Goal: Transaction & Acquisition: Purchase product/service

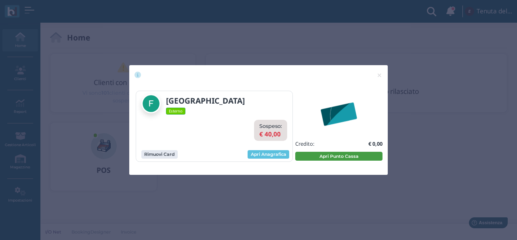
click at [331, 155] on button "Apri Punto Cassa" at bounding box center [338, 155] width 87 height 9
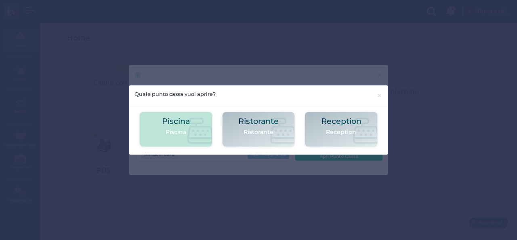
click at [192, 125] on icon at bounding box center [200, 131] width 26 height 26
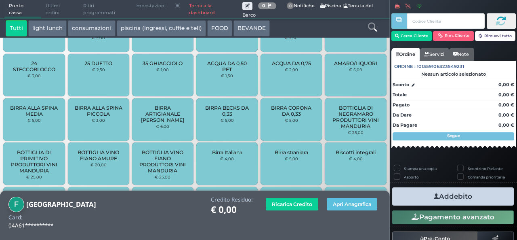
scroll to position [57, 0]
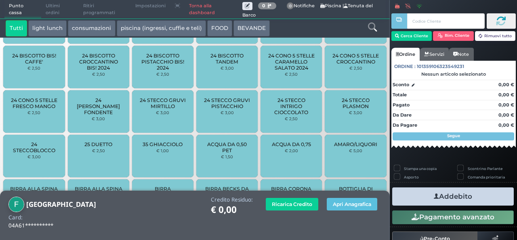
click at [136, 27] on button "piscina (ingressi, cuffie e teli)" at bounding box center [161, 28] width 89 height 16
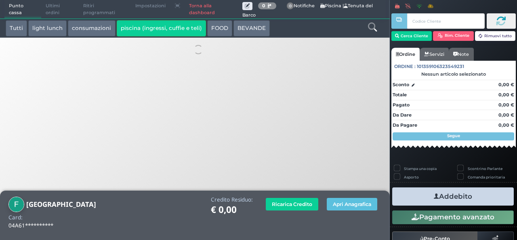
scroll to position [0, 0]
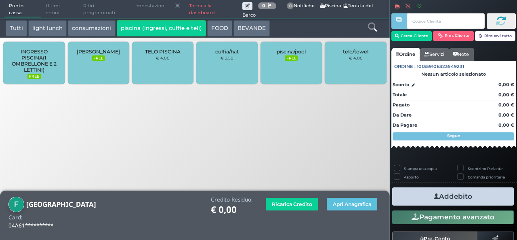
click at [230, 62] on div "cuffia/hat € 2,50" at bounding box center [226, 63] width 61 height 42
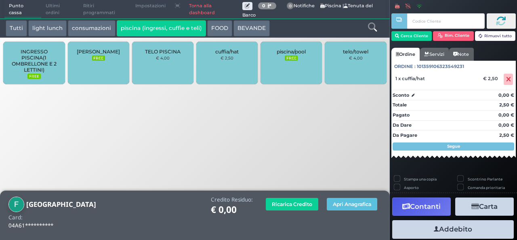
click at [230, 62] on div "cuffia/hat € 2,50" at bounding box center [226, 63] width 61 height 42
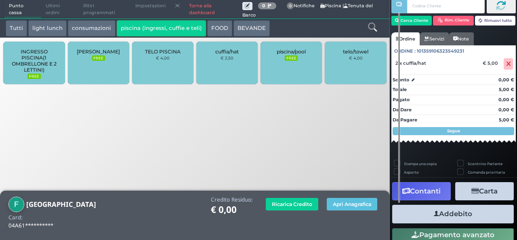
click at [451, 207] on button "Addebito" at bounding box center [453, 213] width 122 height 18
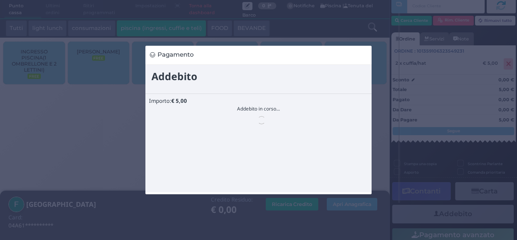
scroll to position [0, 0]
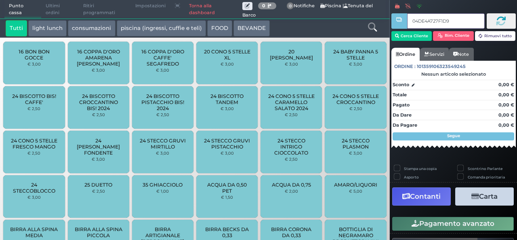
type input "04DE4A727F1D94"
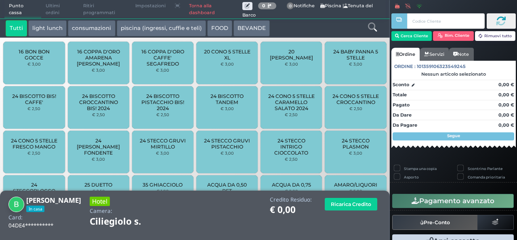
click at [374, 29] on icon at bounding box center [372, 27] width 9 height 9
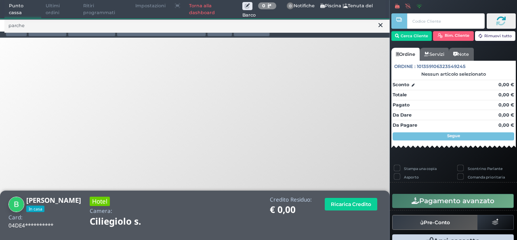
click at [94, 69] on div "parche Tutti light lunch consumazioni piscina (ingressi, cuffie e teli) FOOD BE…" at bounding box center [195, 45] width 398 height 90
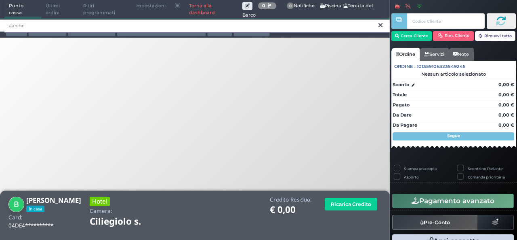
click at [66, 27] on input "parche" at bounding box center [196, 26] width 385 height 14
click at [66, 27] on input "parc" at bounding box center [196, 26] width 385 height 14
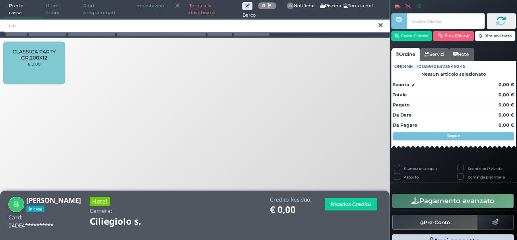
type input "par"
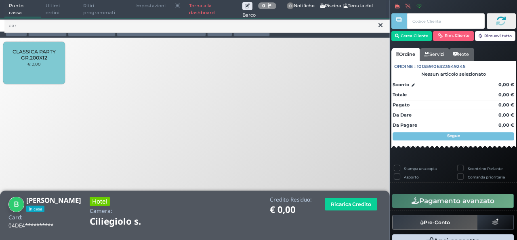
click at [382, 26] on button at bounding box center [380, 25] width 7 height 9
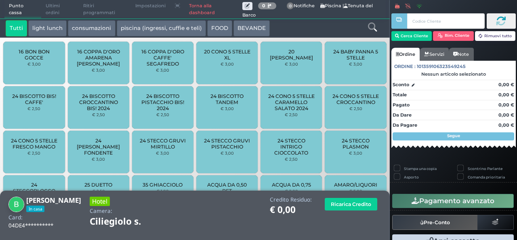
click at [199, 6] on link "Torna alla dashboard" at bounding box center [214, 9] width 58 height 18
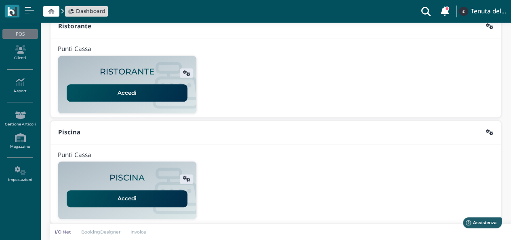
scroll to position [206, 0]
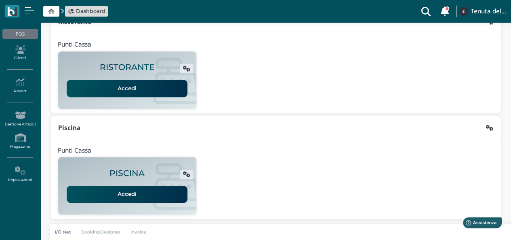
click at [127, 194] on link "Accedi" at bounding box center [127, 193] width 121 height 17
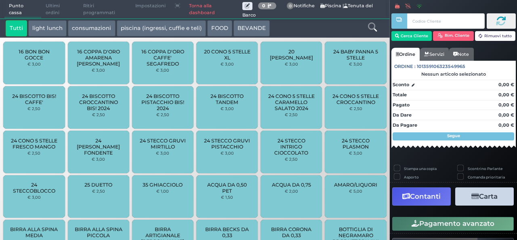
click at [205, 13] on link "Torna alla dashboard" at bounding box center [214, 9] width 58 height 18
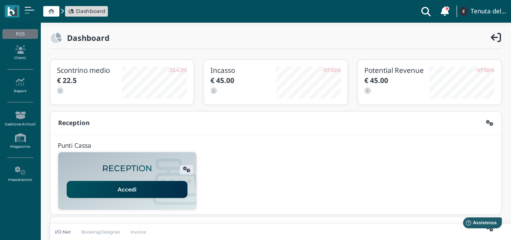
scroll to position [206, 0]
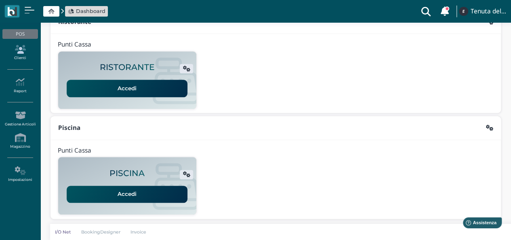
click at [24, 56] on link "Clienti" at bounding box center [19, 53] width 35 height 22
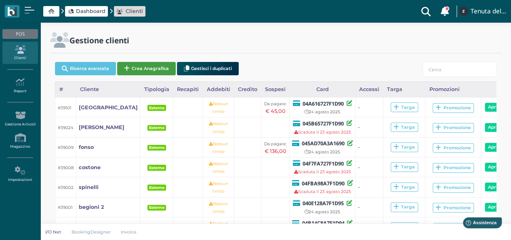
click at [132, 68] on button "Crea Anagrafica" at bounding box center [146, 68] width 59 height 13
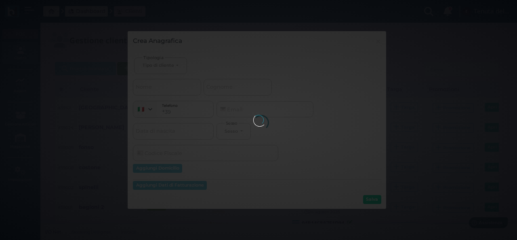
select select
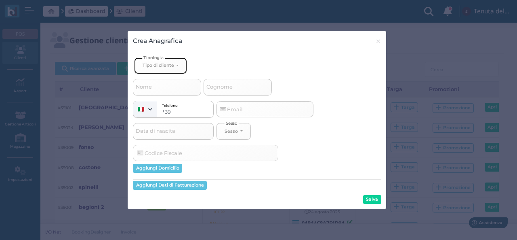
click at [148, 65] on div "Tipo di cliente" at bounding box center [159, 65] width 32 height 6
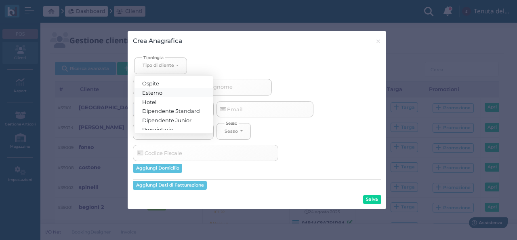
click at [152, 90] on span "Esterno" at bounding box center [153, 92] width 20 height 6
select select "[object Object]"
select select
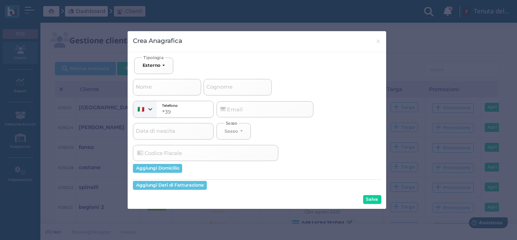
click at [153, 88] on span "Nome" at bounding box center [143, 87] width 19 height 10
click at [153, 88] on input "Nome" at bounding box center [167, 87] width 68 height 16
type input "v"
select select
type input "ve"
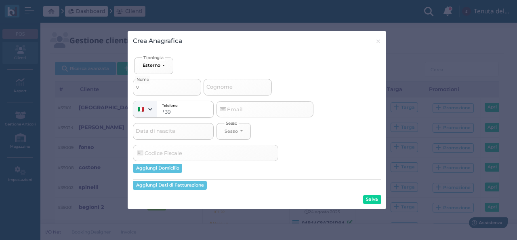
select select
type input "ver"
select select
type input "vers"
select select
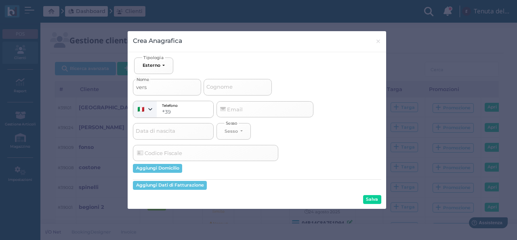
type input "versa"
select select
type input "versac"
select select
type input "versace"
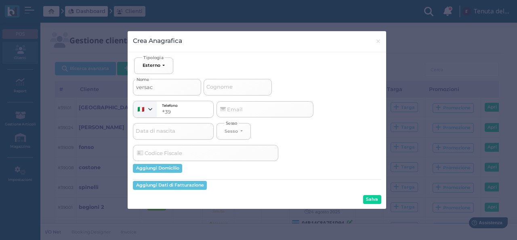
select select
click at [380, 38] on span "×" at bounding box center [378, 41] width 6 height 11
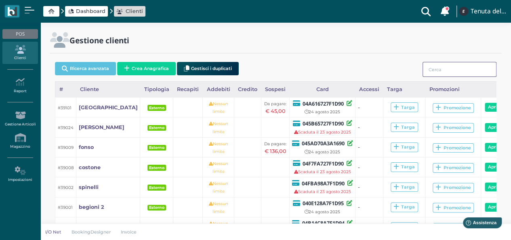
click at [431, 68] on input "search" at bounding box center [459, 69] width 74 height 15
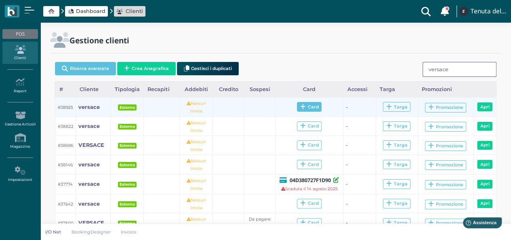
type input "versace"
click at [311, 108] on span "Card" at bounding box center [309, 107] width 25 height 10
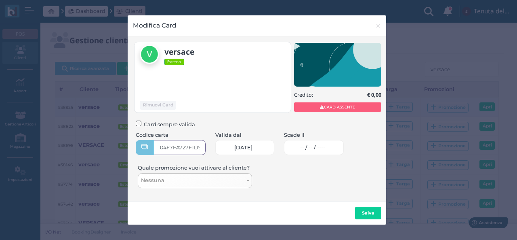
type input "04F7FA727F1D90"
click at [317, 148] on span "-- / -- / ----" at bounding box center [312, 147] width 25 height 6
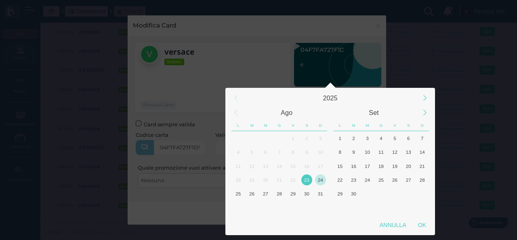
click at [321, 177] on div "24" at bounding box center [320, 179] width 11 height 11
click at [428, 229] on div "OK" at bounding box center [422, 224] width 20 height 15
type input "24/08/2025"
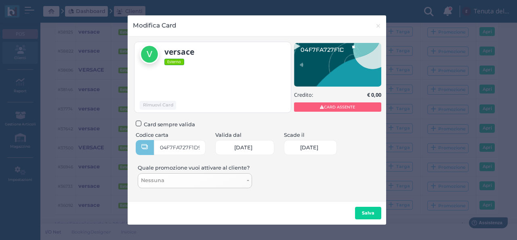
scroll to position [0, 35]
click at [372, 214] on b "Salva" at bounding box center [368, 213] width 13 height 6
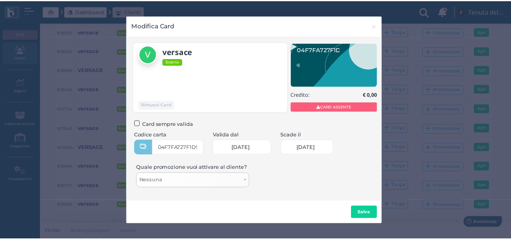
scroll to position [0, 0]
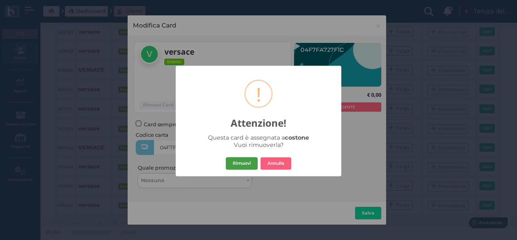
click at [234, 161] on button "Rimuovi" at bounding box center [242, 163] width 32 height 13
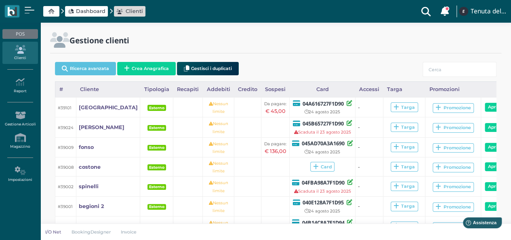
click at [95, 14] on span "Dashboard" at bounding box center [90, 11] width 29 height 8
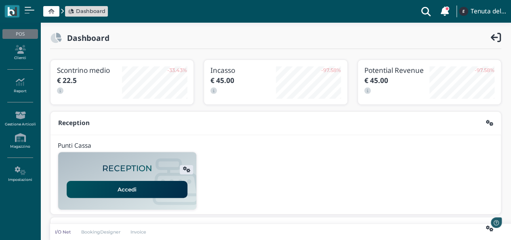
scroll to position [206, 0]
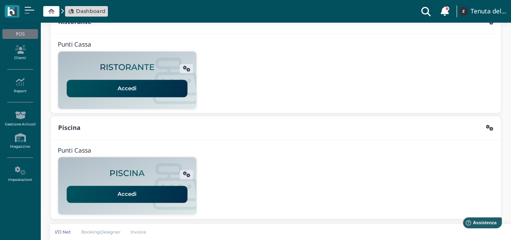
click at [126, 187] on link "Accedi" at bounding box center [127, 193] width 121 height 17
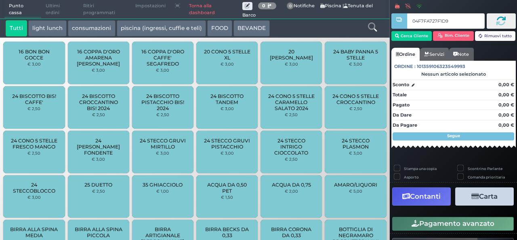
type input "04F7FA727F1D90"
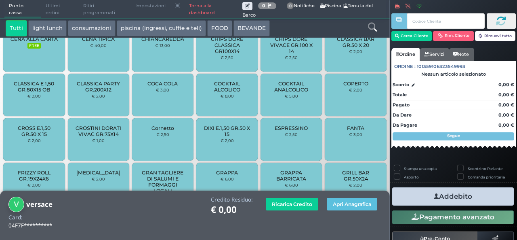
scroll to position [634, 0]
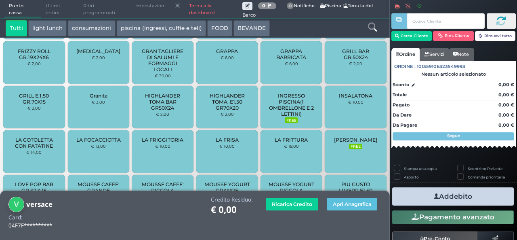
click at [267, 116] on span "INGRESSO PISCINA(1 OMBRELLONE E 2 LETTINI)" at bounding box center [291, 104] width 48 height 24
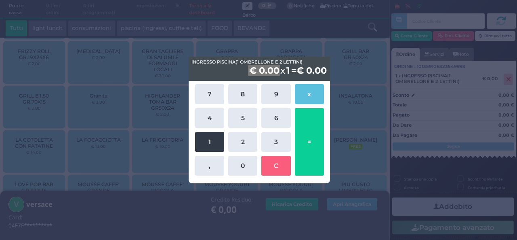
click at [219, 142] on button "1" at bounding box center [209, 142] width 29 height 20
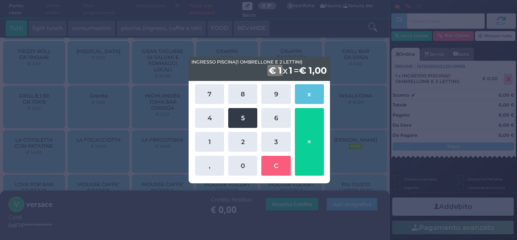
click at [237, 118] on button "5" at bounding box center [242, 118] width 29 height 20
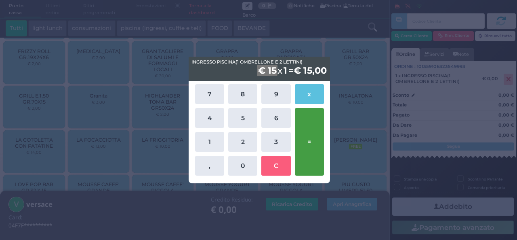
click at [310, 137] on button "=" at bounding box center [309, 141] width 29 height 67
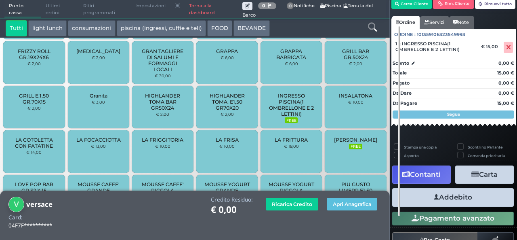
scroll to position [46, 0]
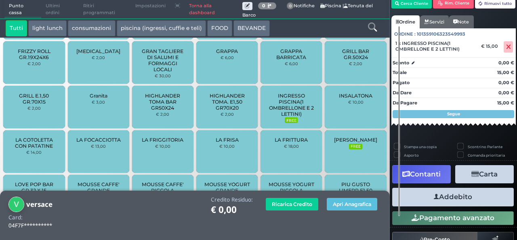
click at [453, 197] on button "Addebito" at bounding box center [453, 196] width 122 height 18
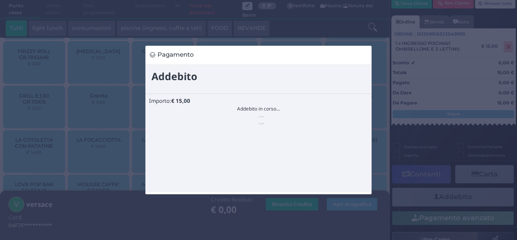
scroll to position [0, 0]
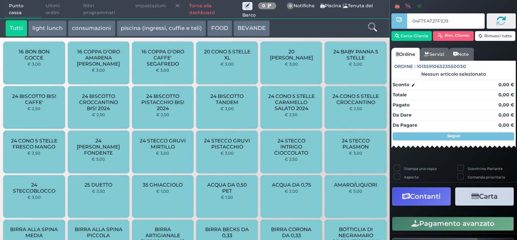
type input "04F7FA727F1D90"
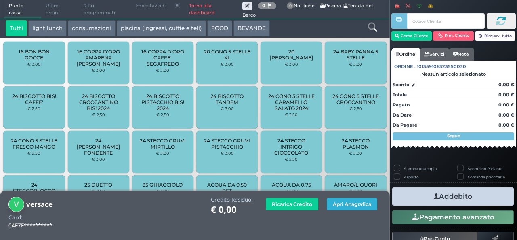
click at [354, 207] on button "Apri Anagrafica" at bounding box center [352, 203] width 50 height 13
click at [353, 202] on button "Apri Anagrafica" at bounding box center [352, 203] width 50 height 13
click at [343, 207] on button "Apri Anagrafica" at bounding box center [352, 203] width 50 height 13
click at [205, 7] on link "Torna alla dashboard" at bounding box center [214, 9] width 58 height 18
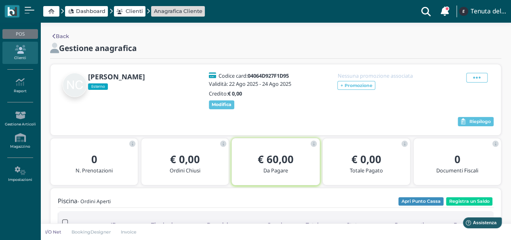
click at [21, 49] on icon at bounding box center [19, 49] width 35 height 9
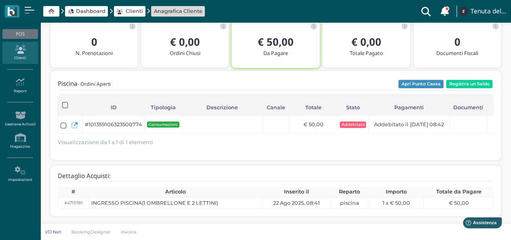
click at [77, 13] on span "Dashboard" at bounding box center [90, 11] width 29 height 8
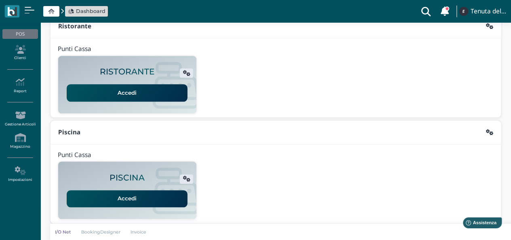
scroll to position [206, 0]
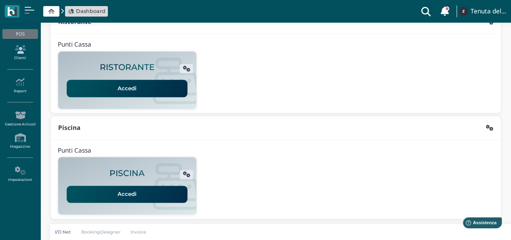
click at [17, 50] on icon at bounding box center [19, 49] width 35 height 9
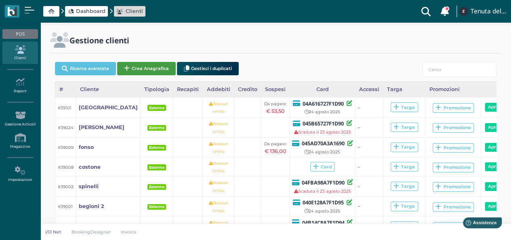
click at [132, 67] on button "Crea Anagrafica" at bounding box center [146, 68] width 59 height 13
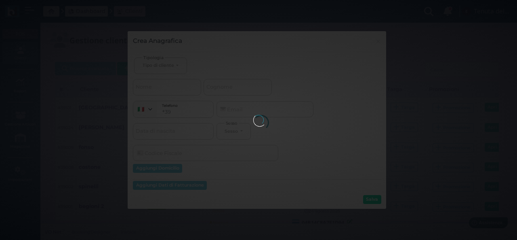
select select
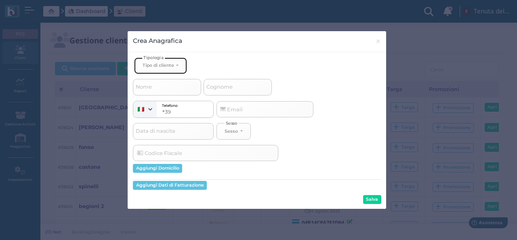
click at [169, 64] on div "Tipo di cliente" at bounding box center [159, 65] width 32 height 6
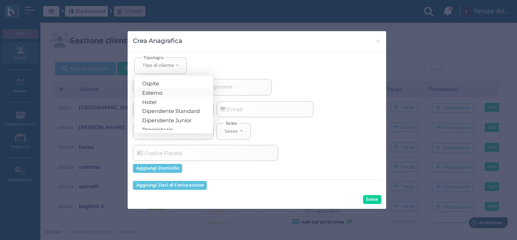
click at [164, 89] on link "Esterno" at bounding box center [173, 92] width 78 height 9
select select "[object Object]"
select select
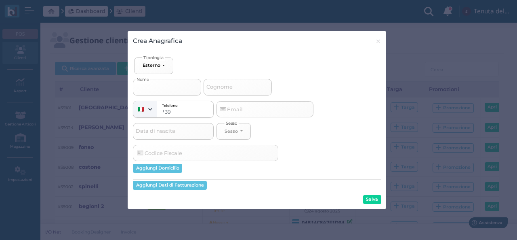
click at [162, 88] on input "Nome" at bounding box center [167, 87] width 68 height 16
type input "c"
select select
type input "ca"
select select
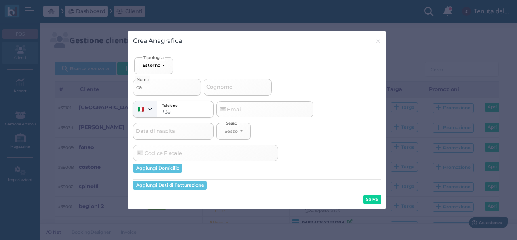
type input "car"
select select
type input "carr"
select select
type input "carri"
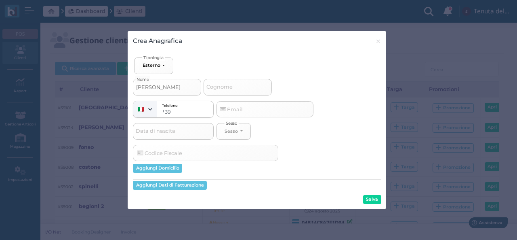
select select
type input "carrie"
select select
type input "carrier"
select select
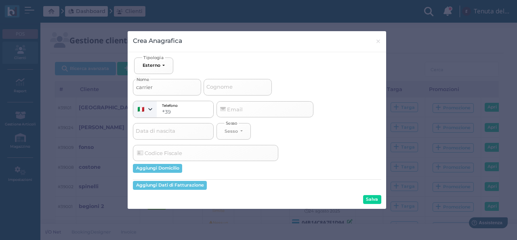
type input "carrieri"
select select
type input "carrieri"
type input "a"
select select
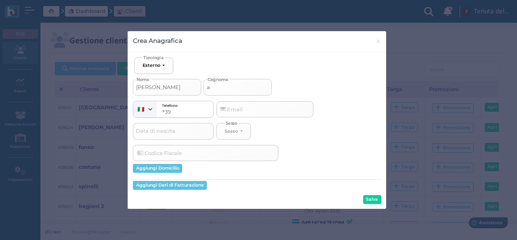
type input "al"
select select
type input "ale"
select select
type input "ales"
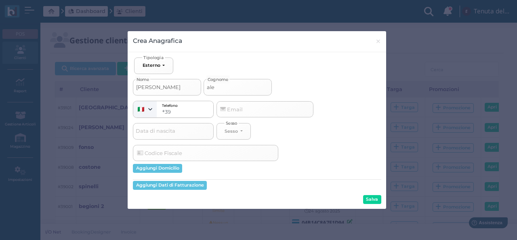
select select
type input "aless"
select select
type input "alessi"
select select
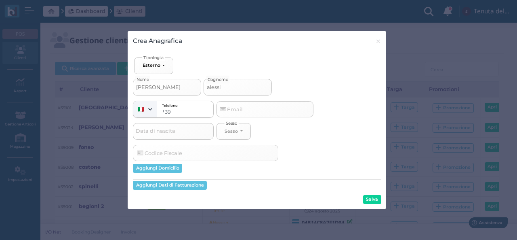
type input "alessia"
select select
type input "alessia"
click at [369, 202] on button "Salva" at bounding box center [372, 199] width 18 height 9
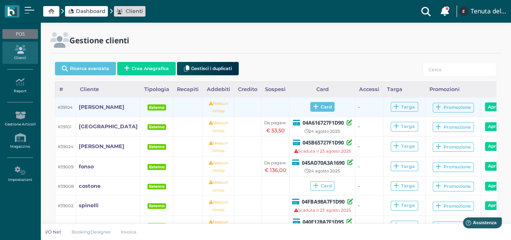
click at [316, 109] on span "Card" at bounding box center [322, 107] width 25 height 10
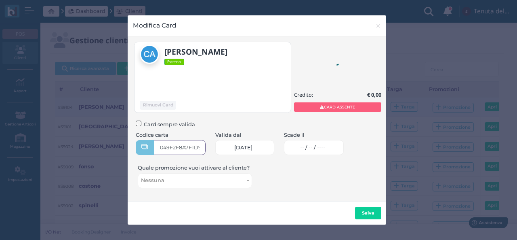
type input "049F2F8A7F1D94"
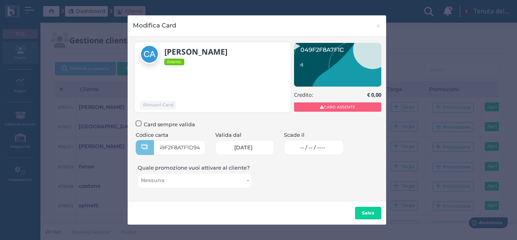
click at [325, 144] on span "-- / -- / ----" at bounding box center [312, 147] width 25 height 6
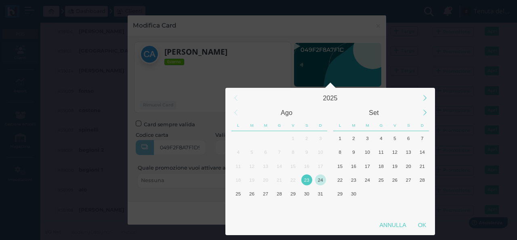
click at [321, 181] on div "24" at bounding box center [320, 179] width 11 height 11
click at [421, 225] on div "OK" at bounding box center [422, 224] width 20 height 15
type input "24/08/2025"
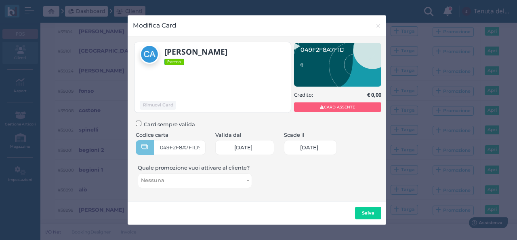
scroll to position [0, 35]
click at [364, 212] on b "Salva" at bounding box center [368, 213] width 13 height 6
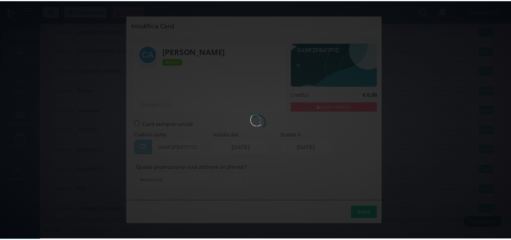
scroll to position [0, 0]
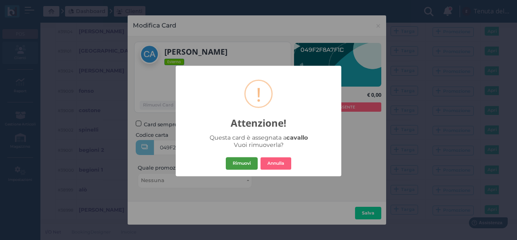
click at [243, 166] on button "Rimuovi" at bounding box center [242, 163] width 32 height 13
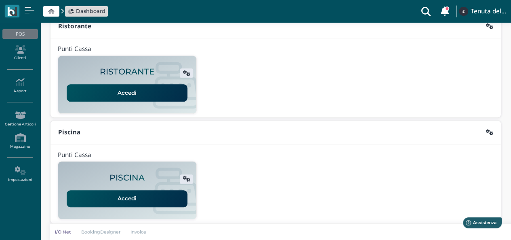
scroll to position [206, 0]
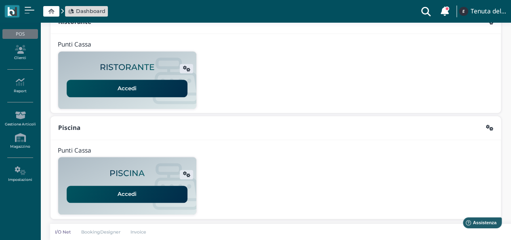
click at [155, 193] on link "Accedi" at bounding box center [127, 193] width 121 height 17
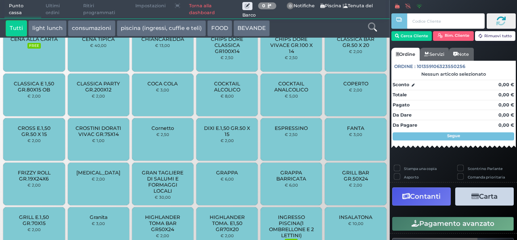
scroll to position [634, 0]
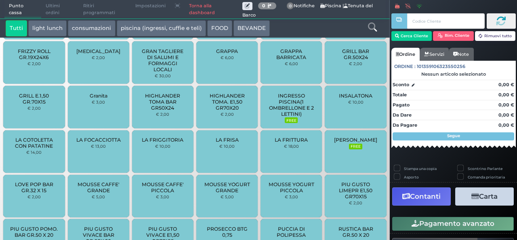
click at [292, 108] on span "INGRESSO PISCINA(1 OMBRELLONE E 2 LETTINI)" at bounding box center [291, 104] width 48 height 24
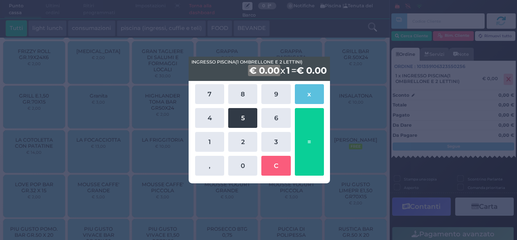
click at [240, 121] on button "5" at bounding box center [242, 118] width 29 height 20
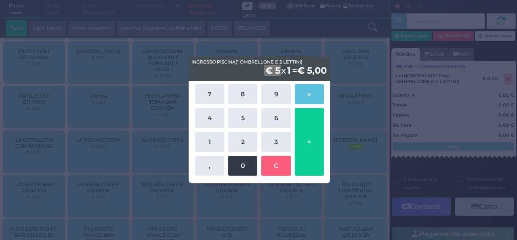
click at [242, 168] on button "0" at bounding box center [242, 165] width 29 height 20
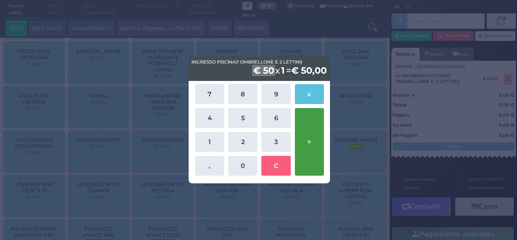
click at [307, 148] on button "=" at bounding box center [309, 141] width 29 height 67
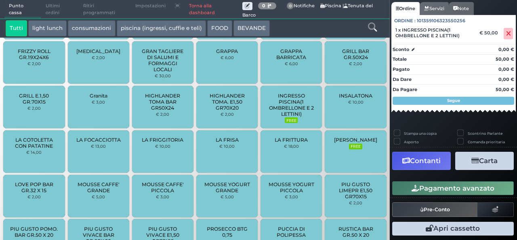
scroll to position [0, 0]
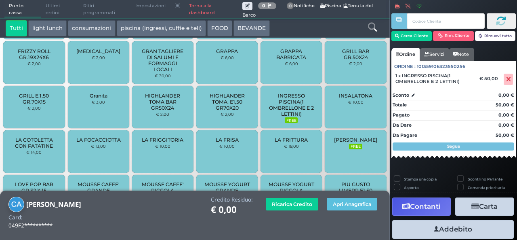
click at [461, 227] on button "Addebito" at bounding box center [453, 229] width 122 height 18
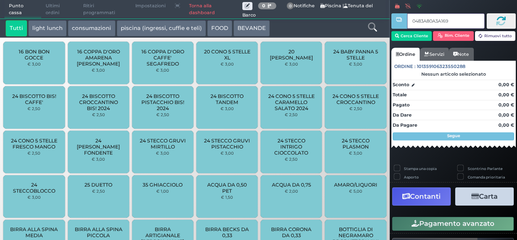
type input "0483A80A3A1691"
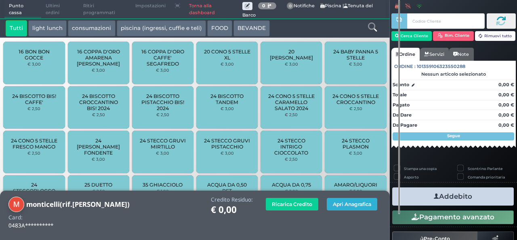
click at [354, 206] on button "Apri Anagrafica" at bounding box center [352, 203] width 50 height 13
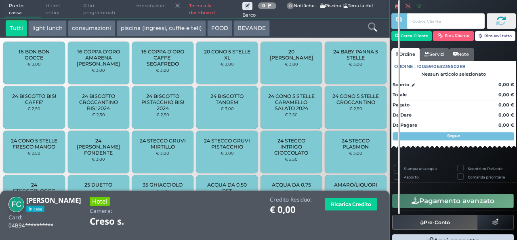
click at [368, 23] on icon at bounding box center [372, 27] width 9 height 9
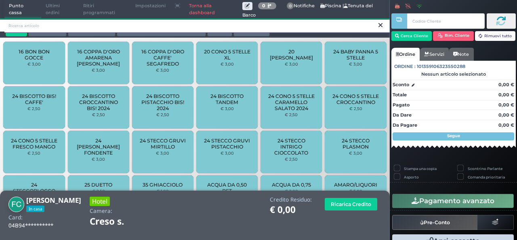
click at [213, 30] on input "search" at bounding box center [196, 26] width 385 height 14
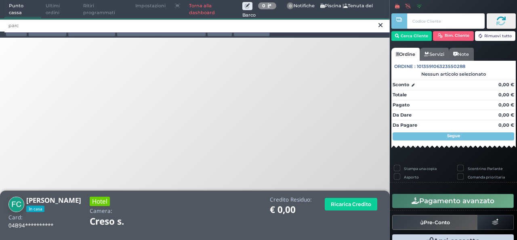
type input "parc"
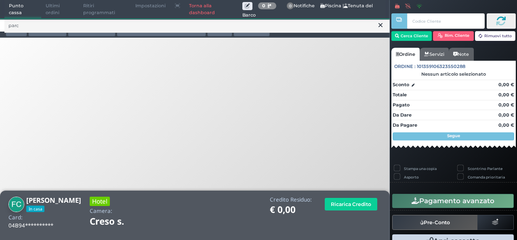
click at [379, 26] on icon at bounding box center [380, 25] width 4 height 8
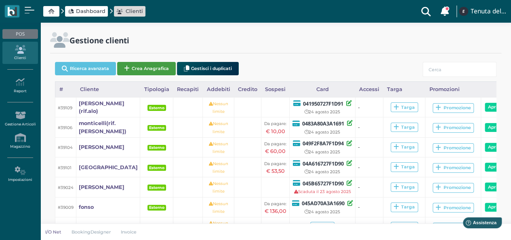
click at [159, 67] on button "Crea Anagrafica" at bounding box center [146, 68] width 59 height 13
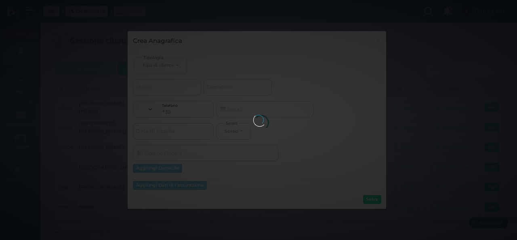
select select
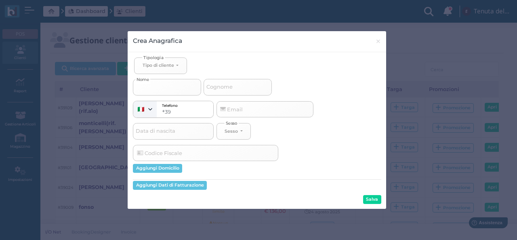
click at [169, 90] on input "Nome" at bounding box center [167, 87] width 68 height 16
select select
type input "m"
select select
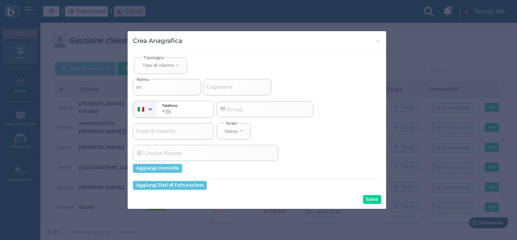
type input "mo"
select select
type input "mon"
select select
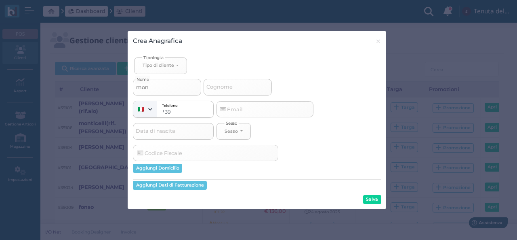
select select
type input "mont"
select select
type input "monti"
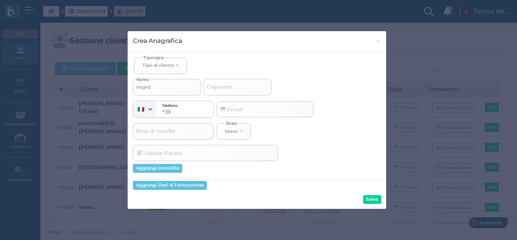
select select
type input "montic"
select select
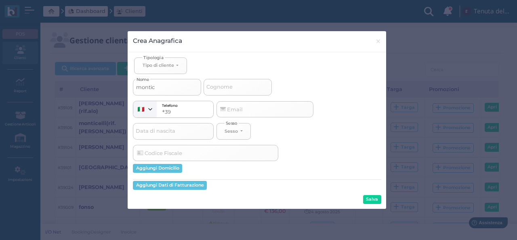
type input "montice"
select select
type input "monticel"
select select
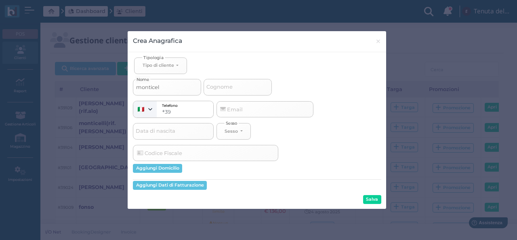
select select
type input "monticell"
select select
type input "monticelli"
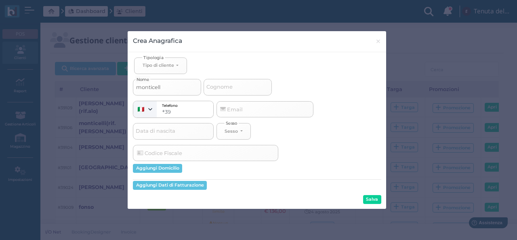
select select
type input "monticelli"
click at [240, 90] on input "Cognome" at bounding box center [238, 87] width 68 height 16
select select
type input "d"
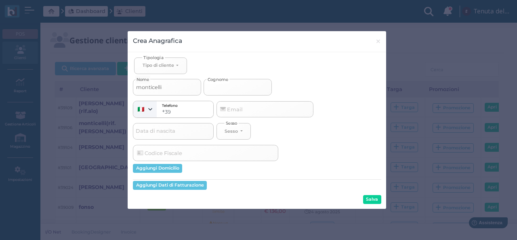
select select
type input "di"
select select
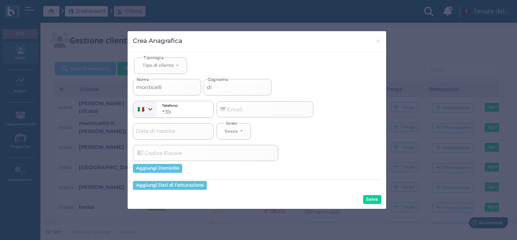
type input "di"
select select
type input "di"
select select
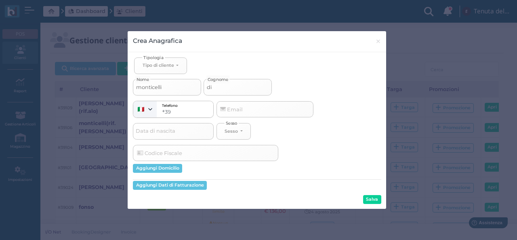
select select
type input "d"
select select
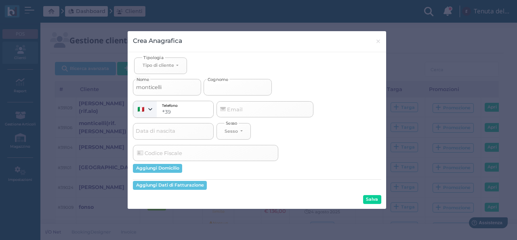
select select
type input "r"
select select
type input "ri"
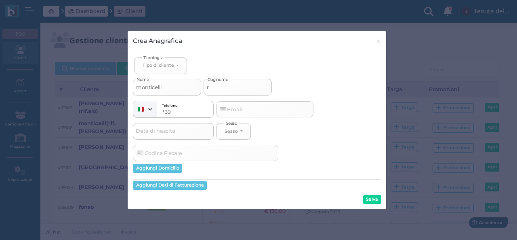
select select
type input "rid"
select select
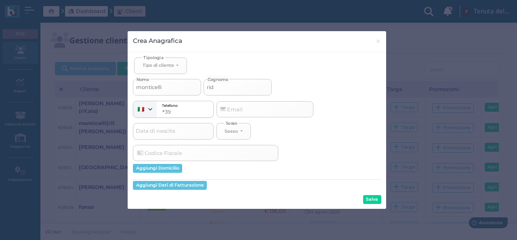
type input "rid"
select select
type input "rid"
select select
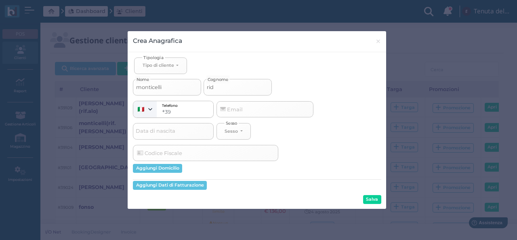
select select
type input "ri"
select select
type input "rif"
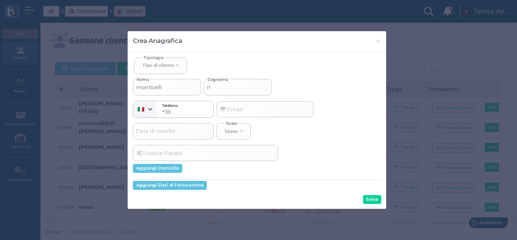
select select
type input "rif"
select select
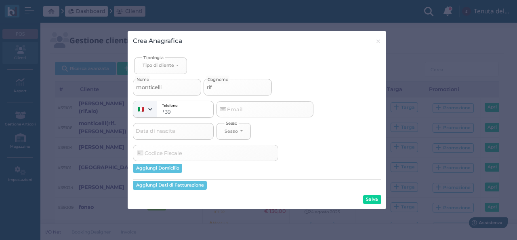
type input "rif"
select select
type input "ri"
select select
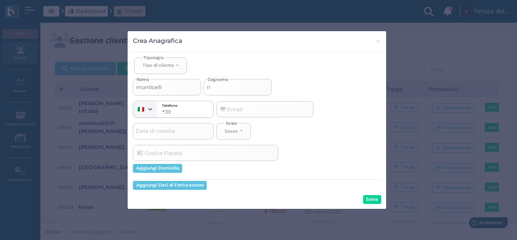
select select
type input "r"
select select
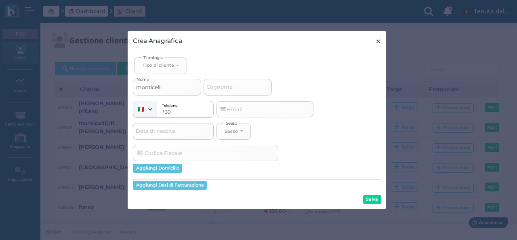
click at [376, 40] on span "×" at bounding box center [378, 41] width 6 height 11
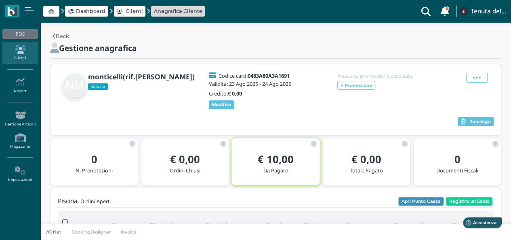
scroll to position [121, 0]
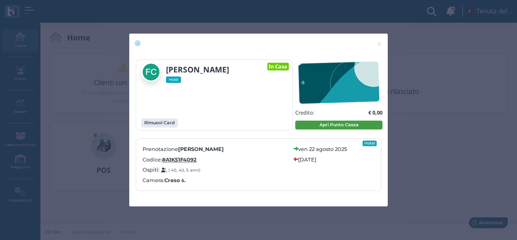
click at [355, 124] on button "Apri Punto Cassa" at bounding box center [338, 124] width 87 height 9
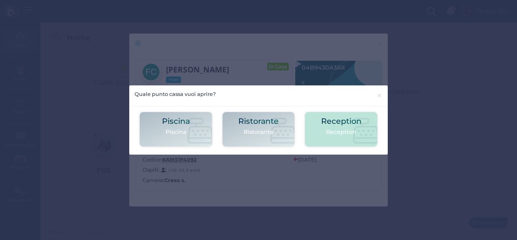
click at [358, 128] on p "Reception" at bounding box center [341, 132] width 40 height 8
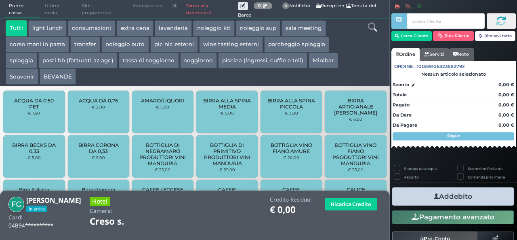
click at [292, 45] on button "parcheggio spiaggia" at bounding box center [296, 44] width 65 height 16
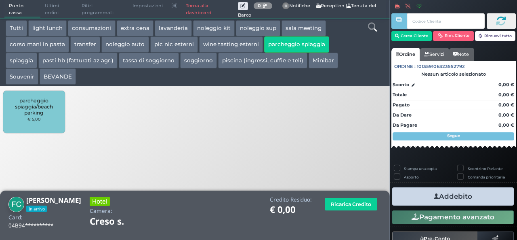
click at [39, 104] on span "parcheggio spiaggia/beach parking" at bounding box center [34, 106] width 48 height 18
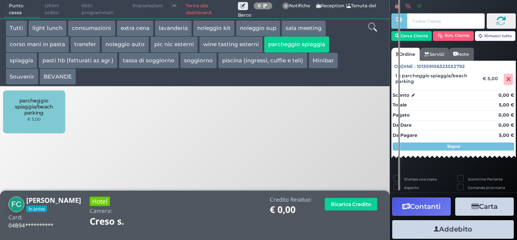
click at [464, 229] on button "Addebito" at bounding box center [453, 229] width 122 height 18
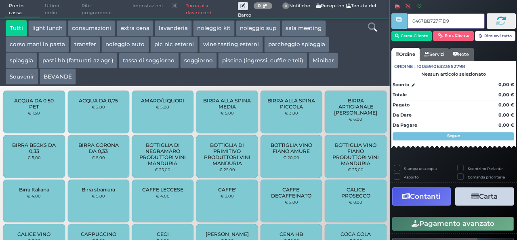
type input "0467BB727F1D90"
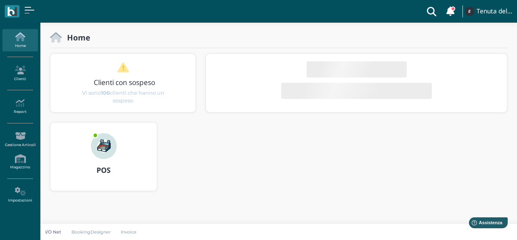
click at [105, 142] on img at bounding box center [104, 146] width 26 height 26
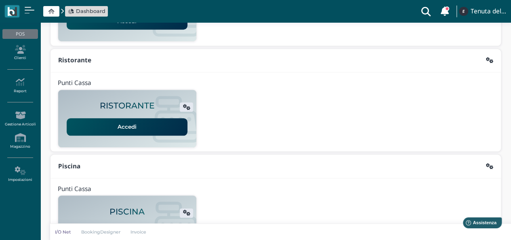
scroll to position [206, 0]
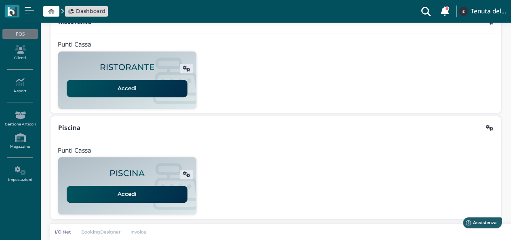
click at [125, 187] on link "Accedi" at bounding box center [127, 193] width 121 height 17
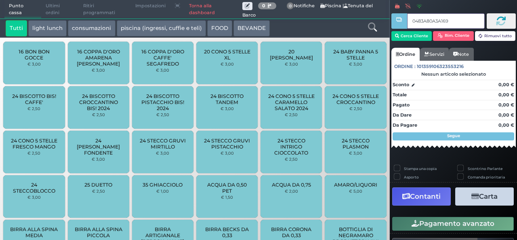
type input "0483A80A3A1691"
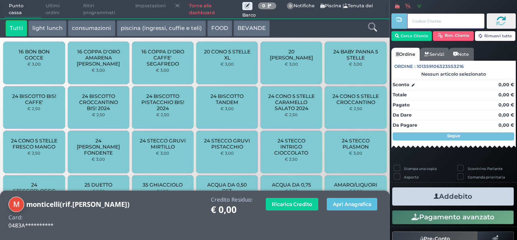
click at [442, 21] on input "text" at bounding box center [445, 20] width 77 height 15
type input "x"
type input "c"
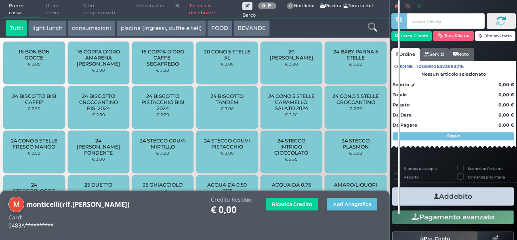
click at [372, 25] on icon at bounding box center [372, 27] width 9 height 9
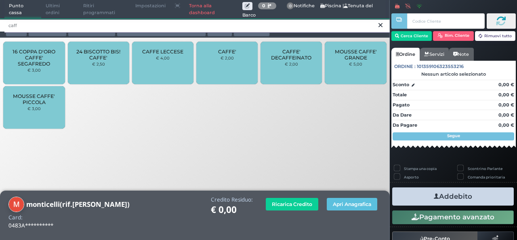
type input "caff"
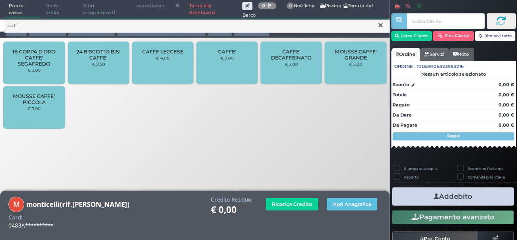
click at [235, 56] on div "CAFFE' € 2,00" at bounding box center [226, 63] width 61 height 42
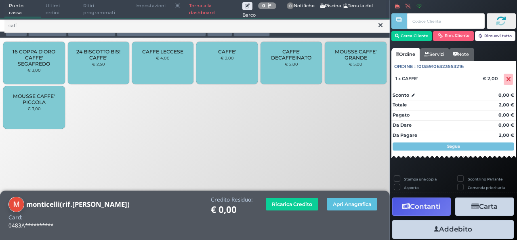
click at [235, 56] on div "CAFFE' € 2,00" at bounding box center [226, 63] width 61 height 42
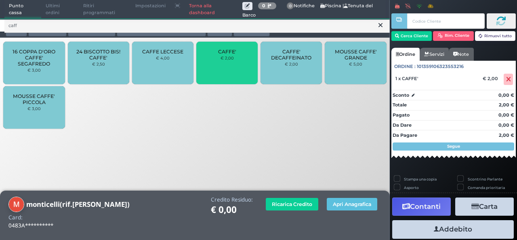
click at [235, 56] on div "CAFFE' € 2,00" at bounding box center [226, 63] width 61 height 42
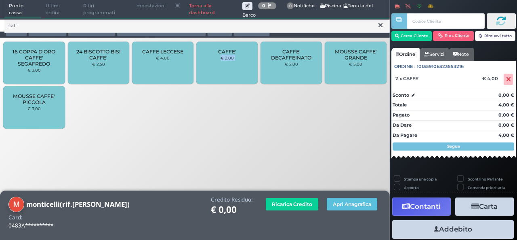
click at [235, 56] on div "CAFFE' € 2,00" at bounding box center [226, 63] width 61 height 42
click at [235, 53] on span "CAFFE'" at bounding box center [227, 51] width 18 height 6
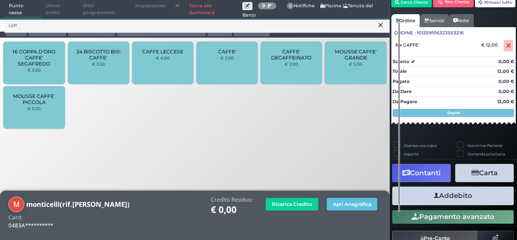
scroll to position [57, 0]
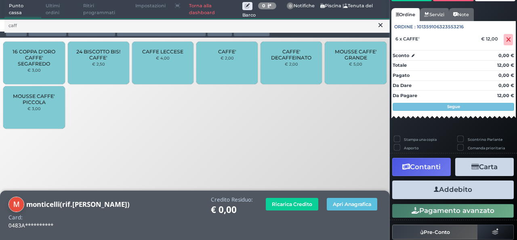
click at [441, 191] on button "Addebito" at bounding box center [453, 189] width 122 height 18
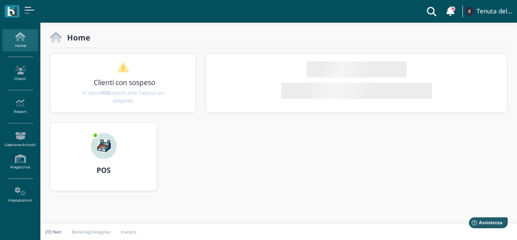
click at [111, 136] on img at bounding box center [104, 146] width 26 height 26
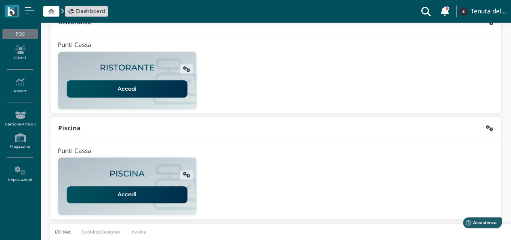
scroll to position [206, 0]
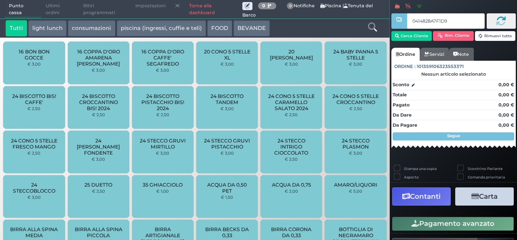
type input "0414828A7F1D91"
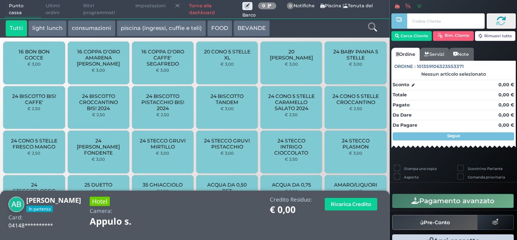
click at [370, 29] on icon at bounding box center [372, 27] width 9 height 9
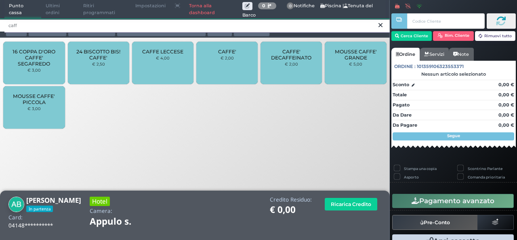
type input "caff"
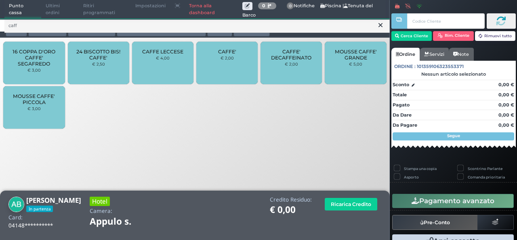
click at [218, 60] on div "CAFFE' € 2,00" at bounding box center [226, 63] width 61 height 42
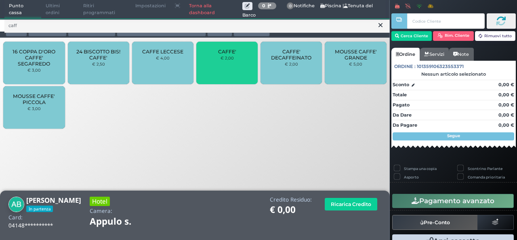
click at [218, 61] on div "CAFFE' € 2,00" at bounding box center [226, 63] width 61 height 42
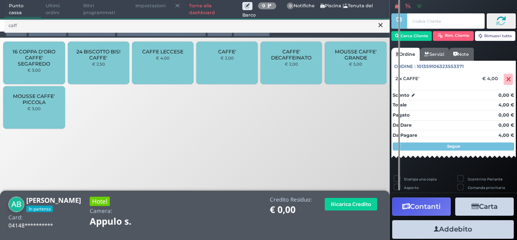
click at [383, 25] on button at bounding box center [380, 25] width 7 height 9
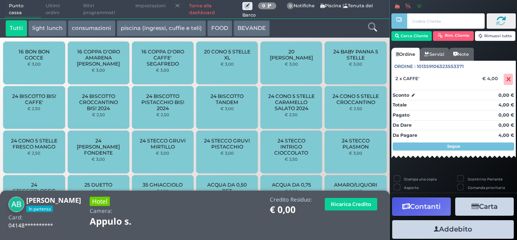
click at [374, 27] on icon at bounding box center [372, 27] width 9 height 9
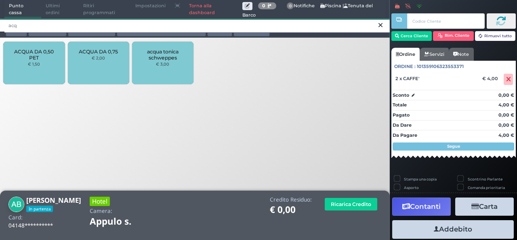
type input "acq"
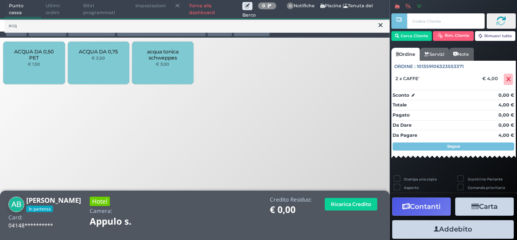
click at [38, 60] on span "ACQUA DA 0,50 PET" at bounding box center [34, 54] width 48 height 12
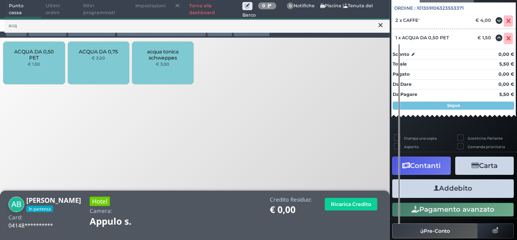
scroll to position [83, 0]
click at [449, 189] on button "Addebito" at bounding box center [453, 188] width 122 height 18
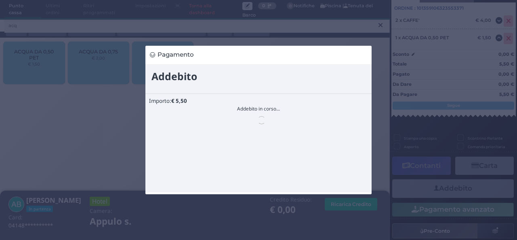
scroll to position [0, 0]
